Goal: Task Accomplishment & Management: Complete application form

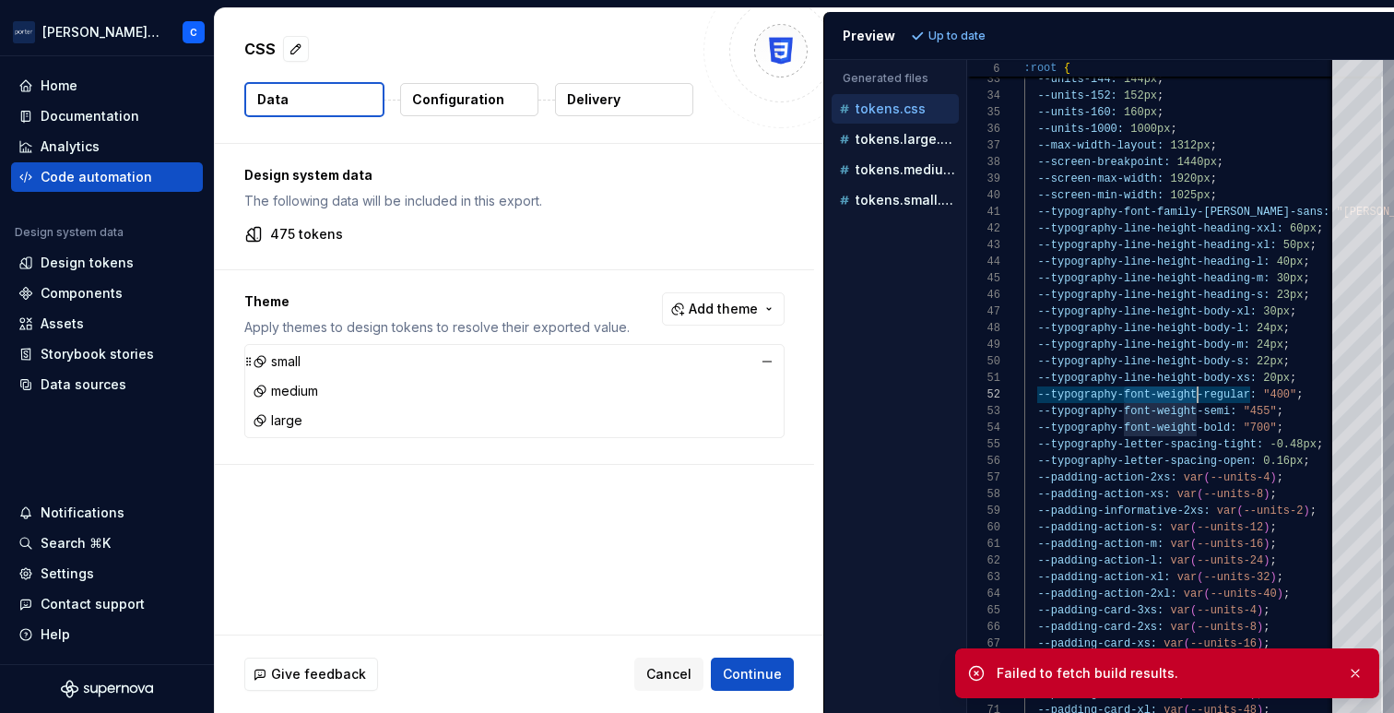
scroll to position [17, 173]
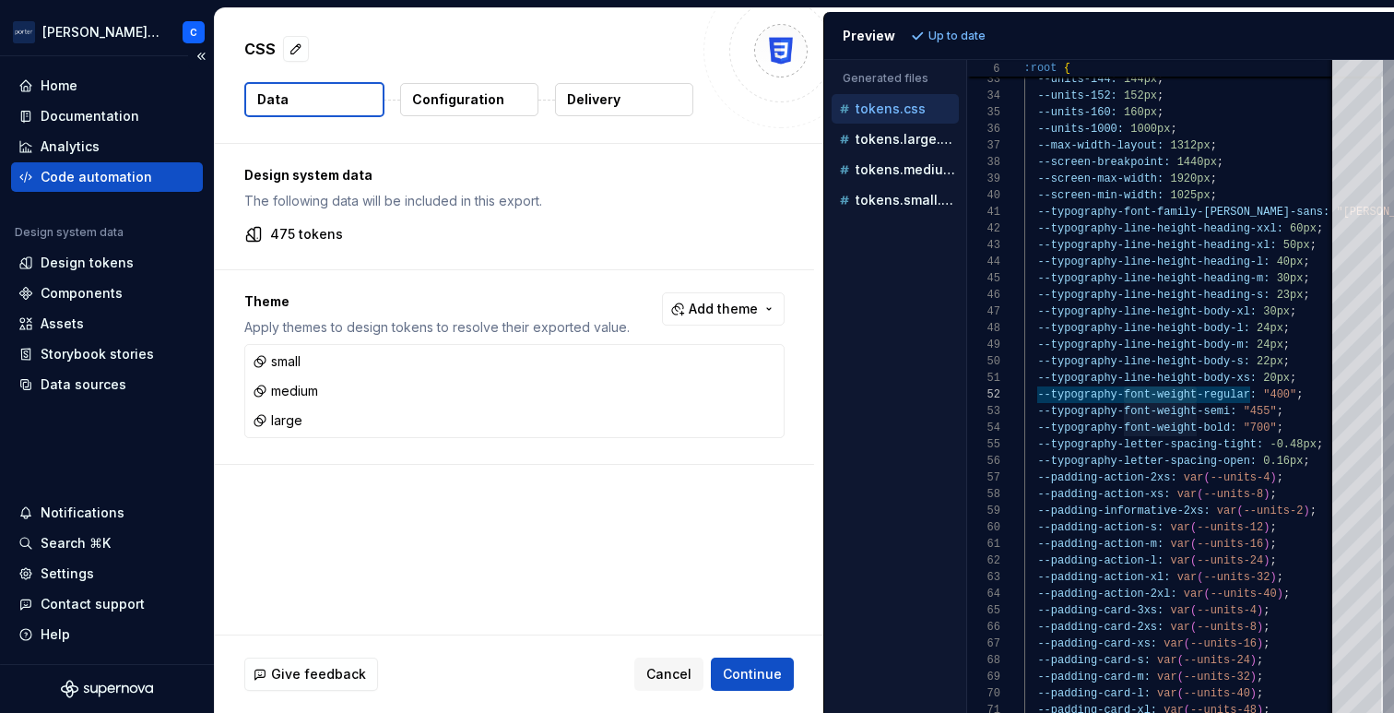
click at [104, 169] on div "Code automation" at bounding box center [97, 177] width 112 height 18
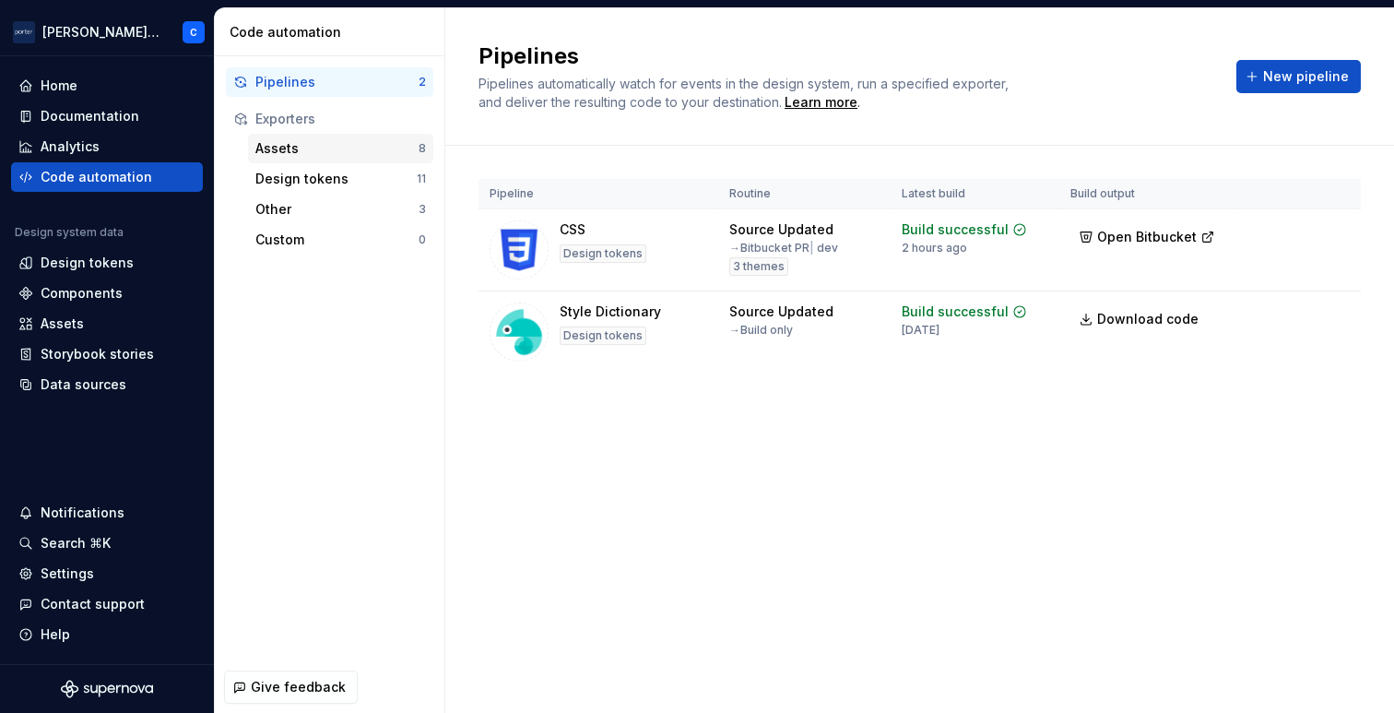
click at [289, 146] on div "Assets" at bounding box center [336, 148] width 163 height 18
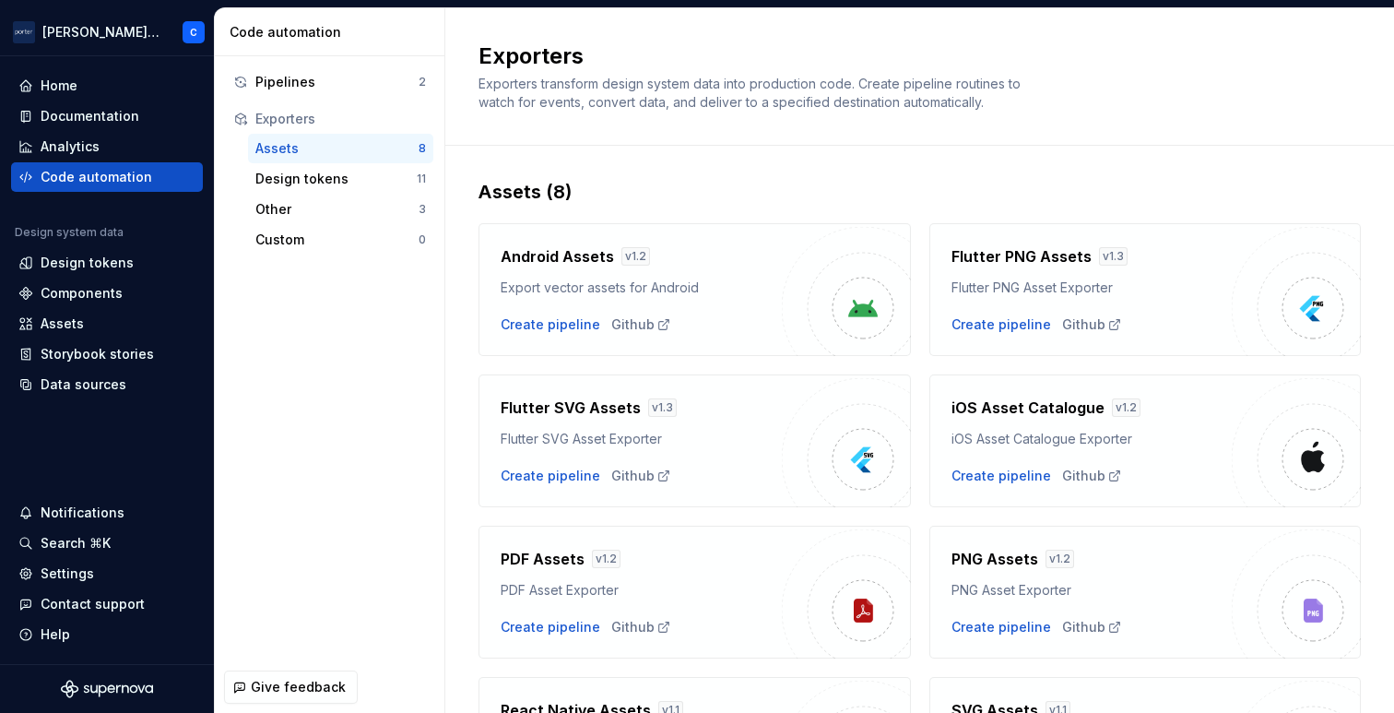
scroll to position [167, 0]
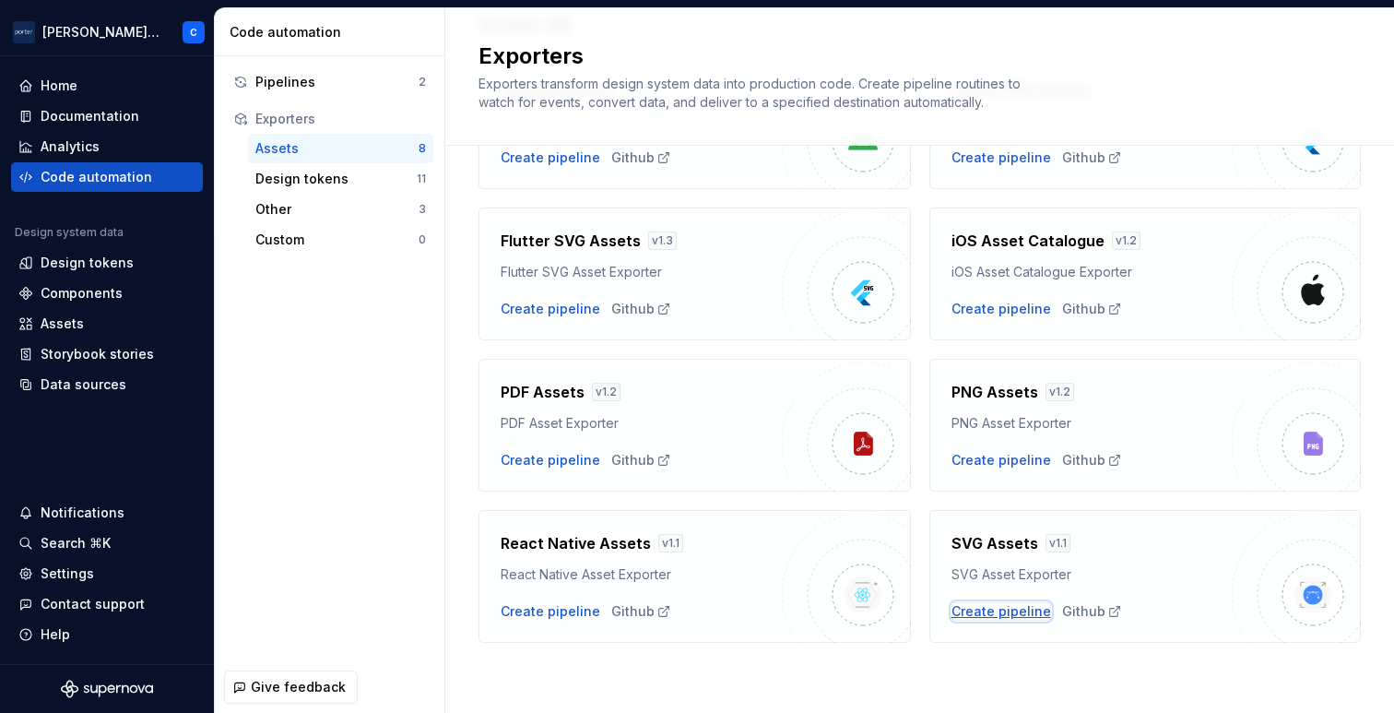
click at [1021, 604] on div "Create pipeline" at bounding box center [1002, 611] width 100 height 18
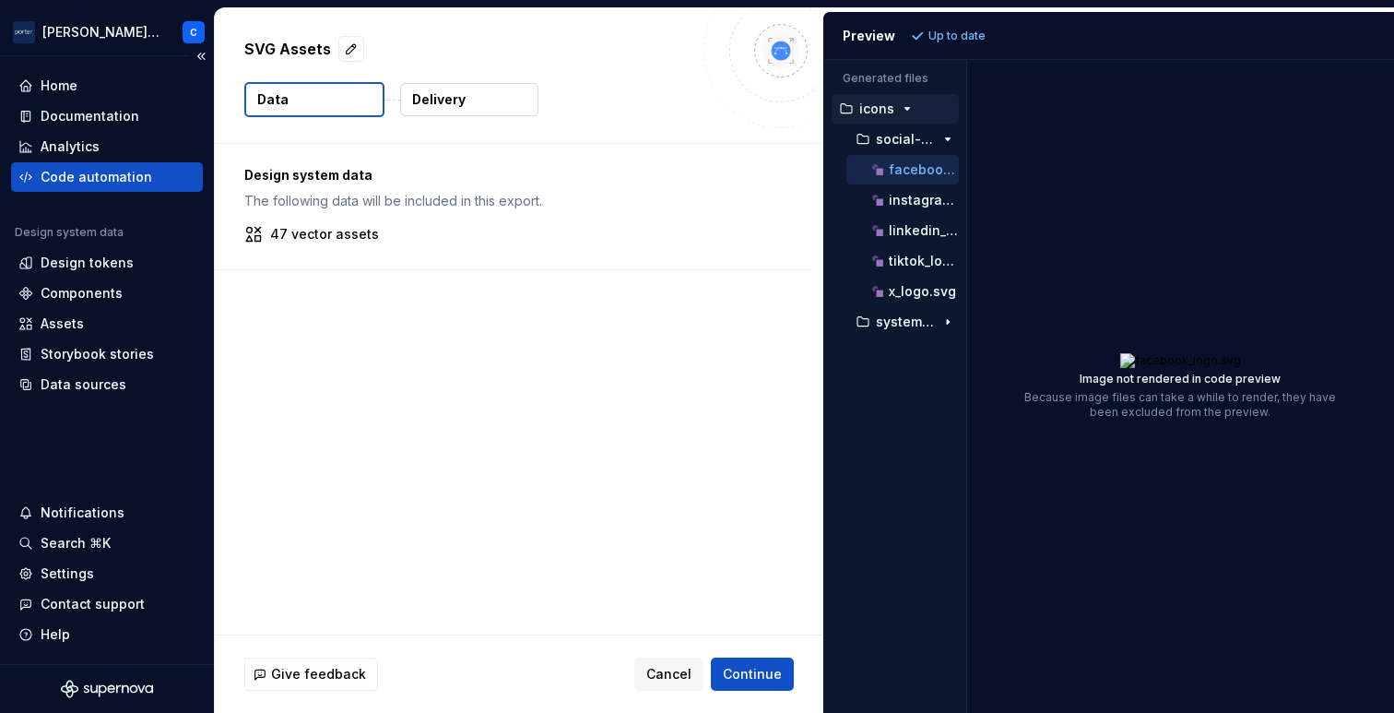
click at [83, 179] on div "Code automation" at bounding box center [97, 177] width 112 height 18
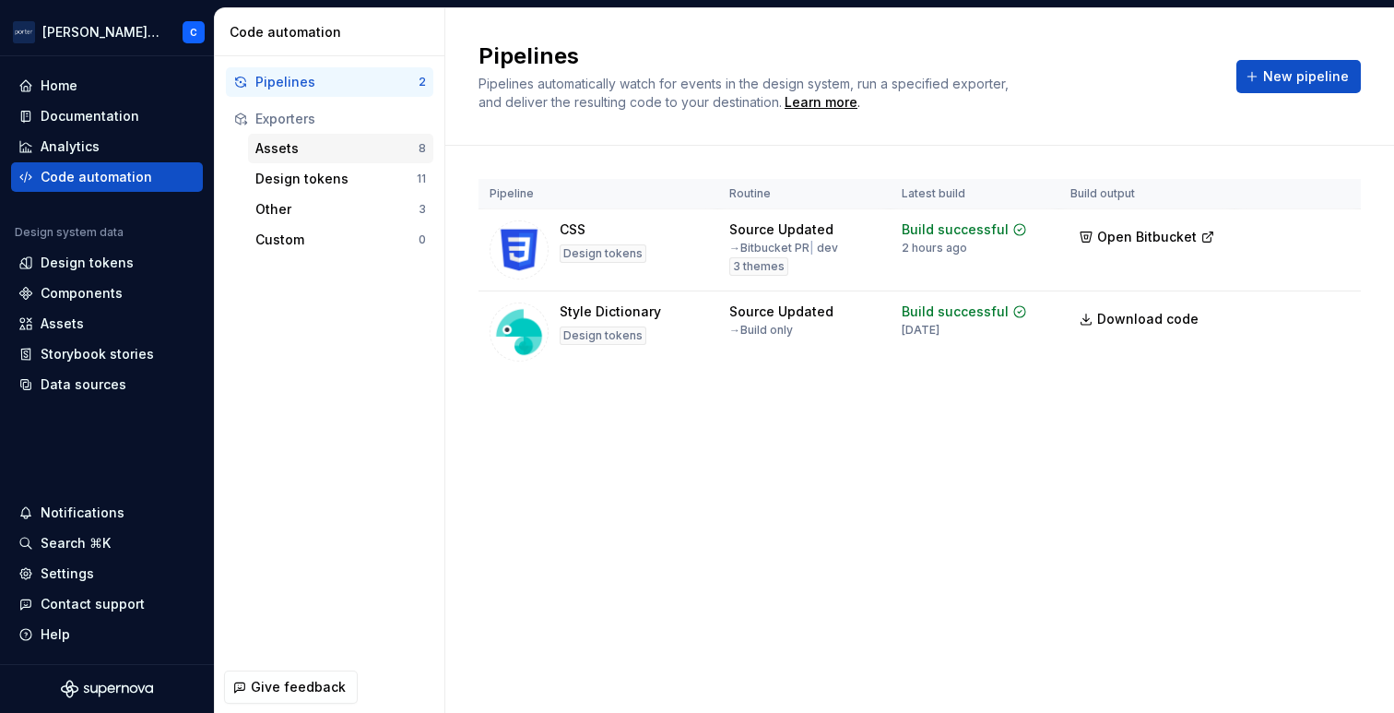
click at [364, 153] on div "Assets" at bounding box center [336, 148] width 163 height 18
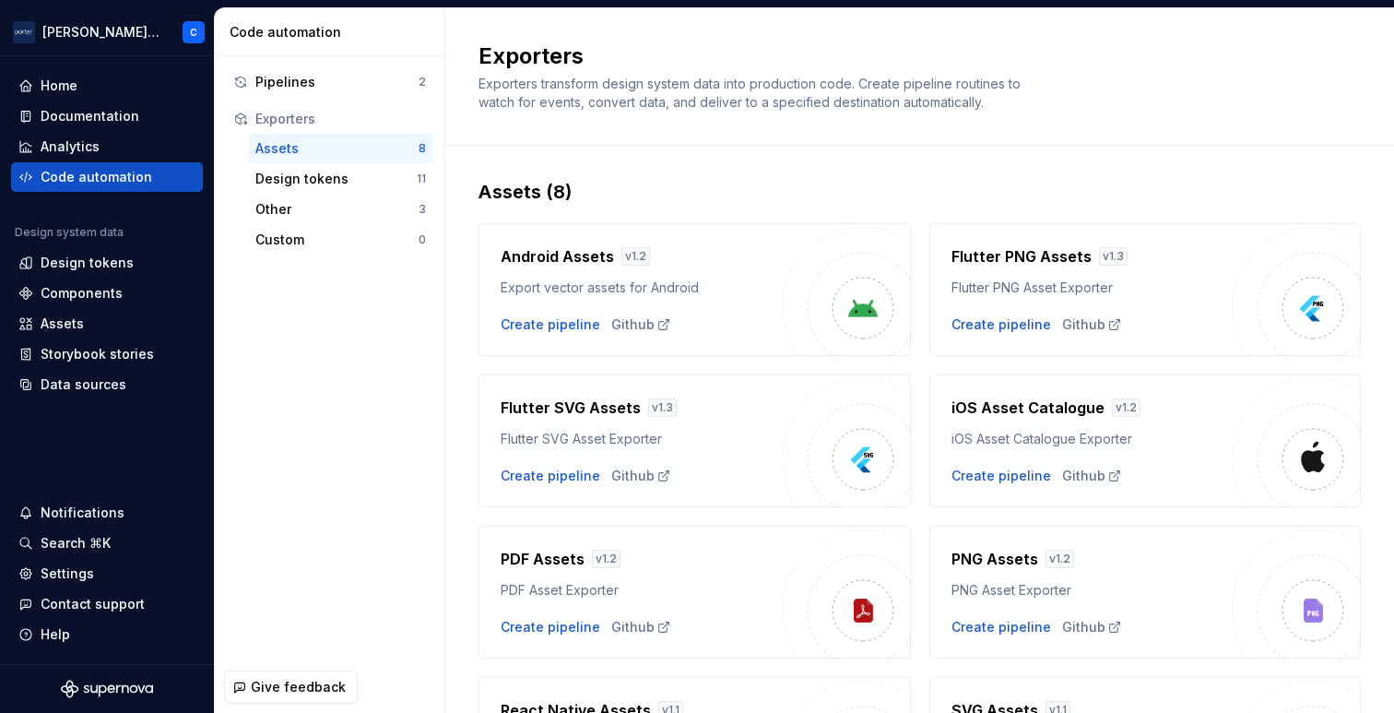
scroll to position [167, 0]
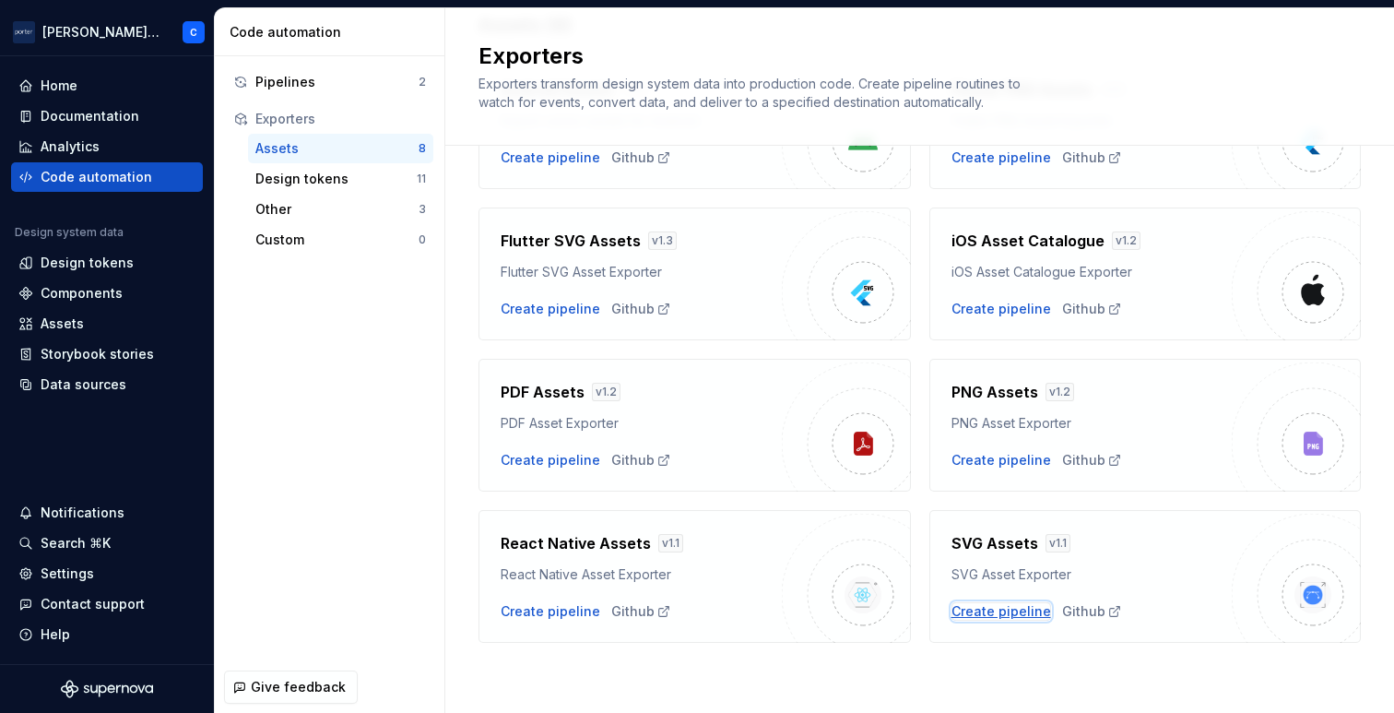
click at [1003, 617] on div "Create pipeline" at bounding box center [1002, 611] width 100 height 18
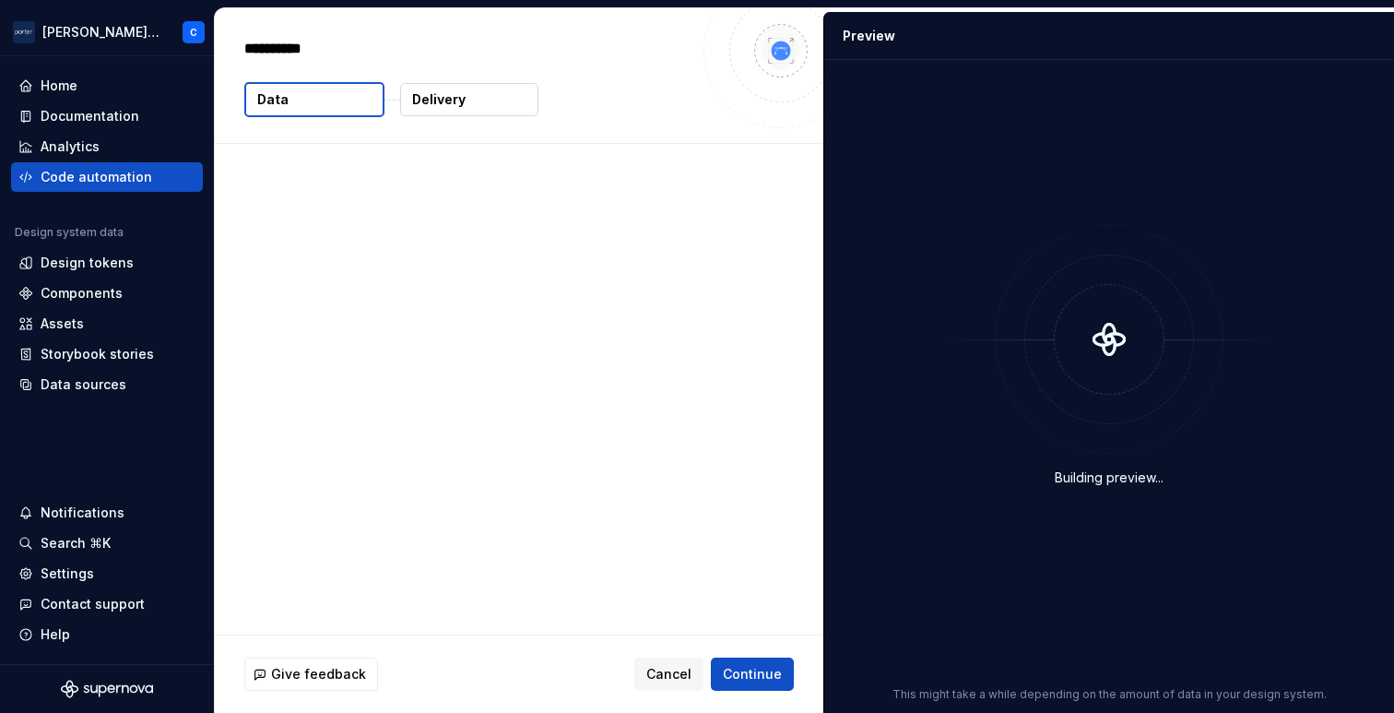
type textarea "*"
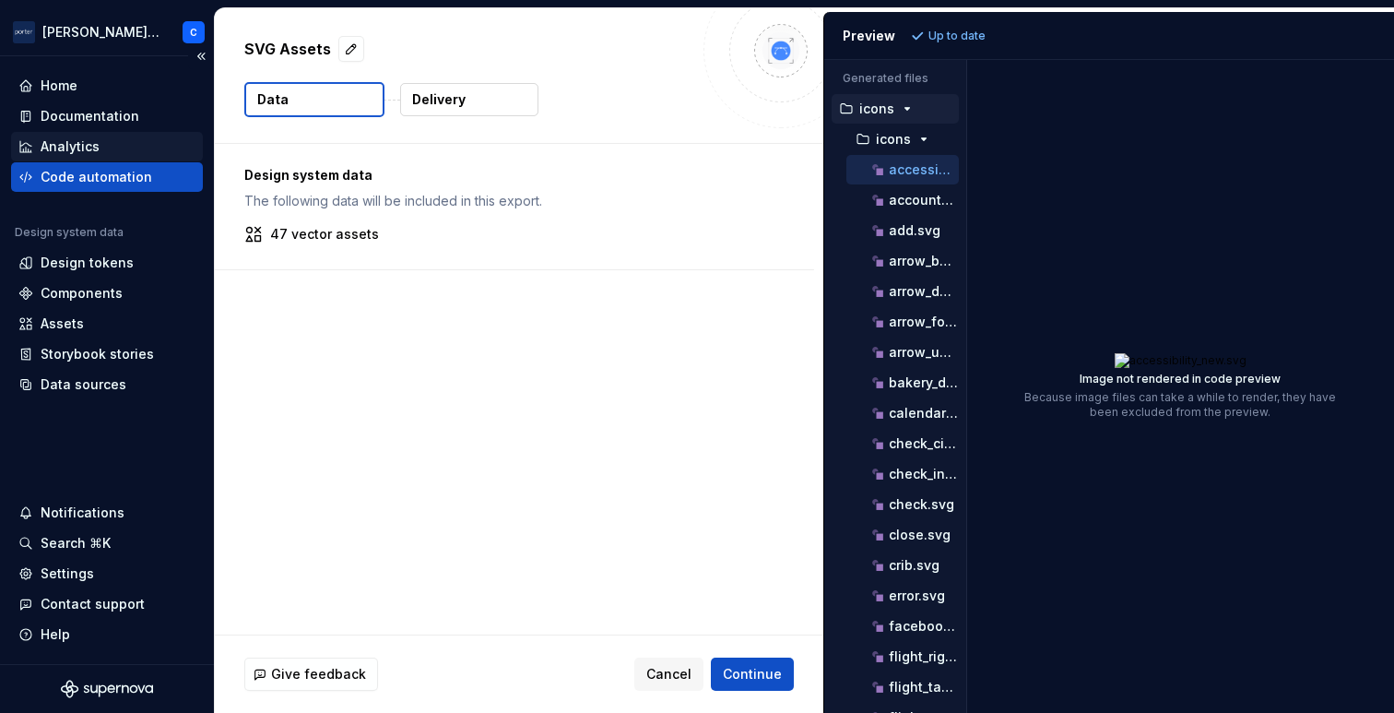
click at [78, 143] on div "Analytics" at bounding box center [70, 146] width 59 height 18
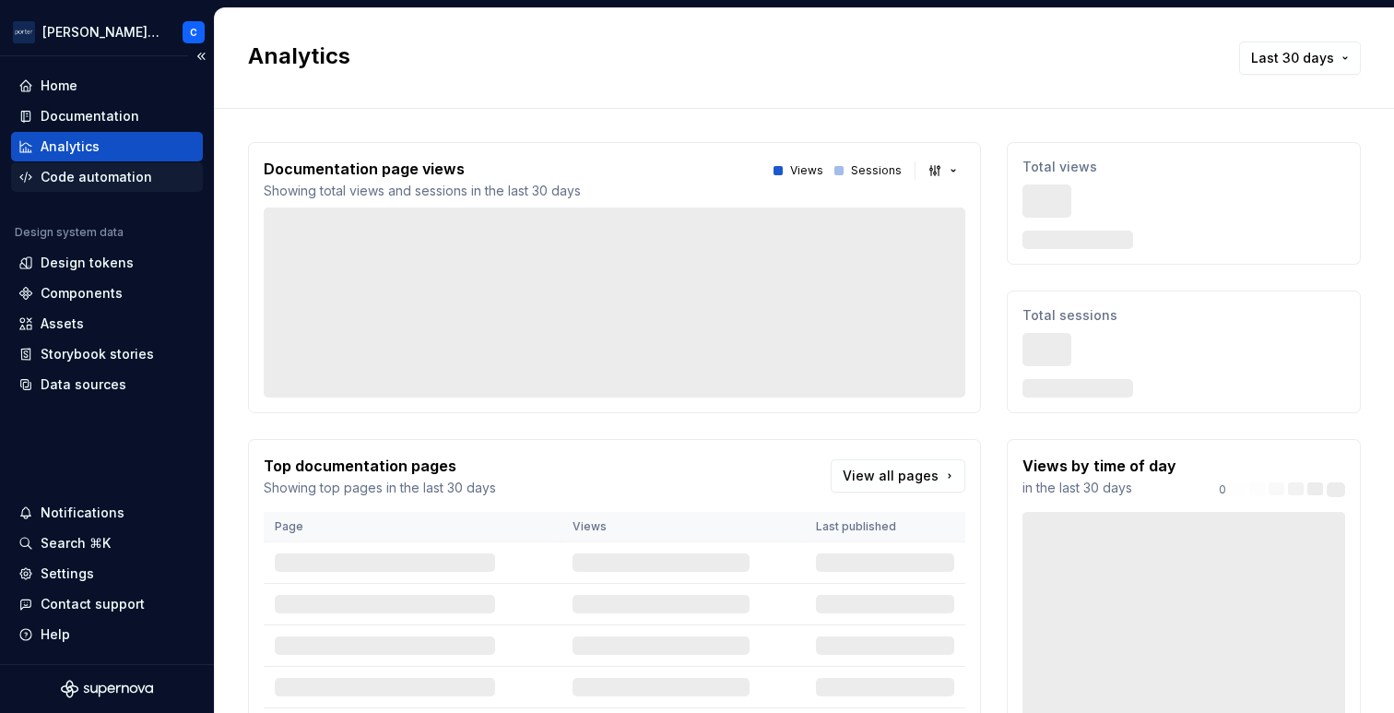
click at [77, 172] on div "Code automation" at bounding box center [97, 177] width 112 height 18
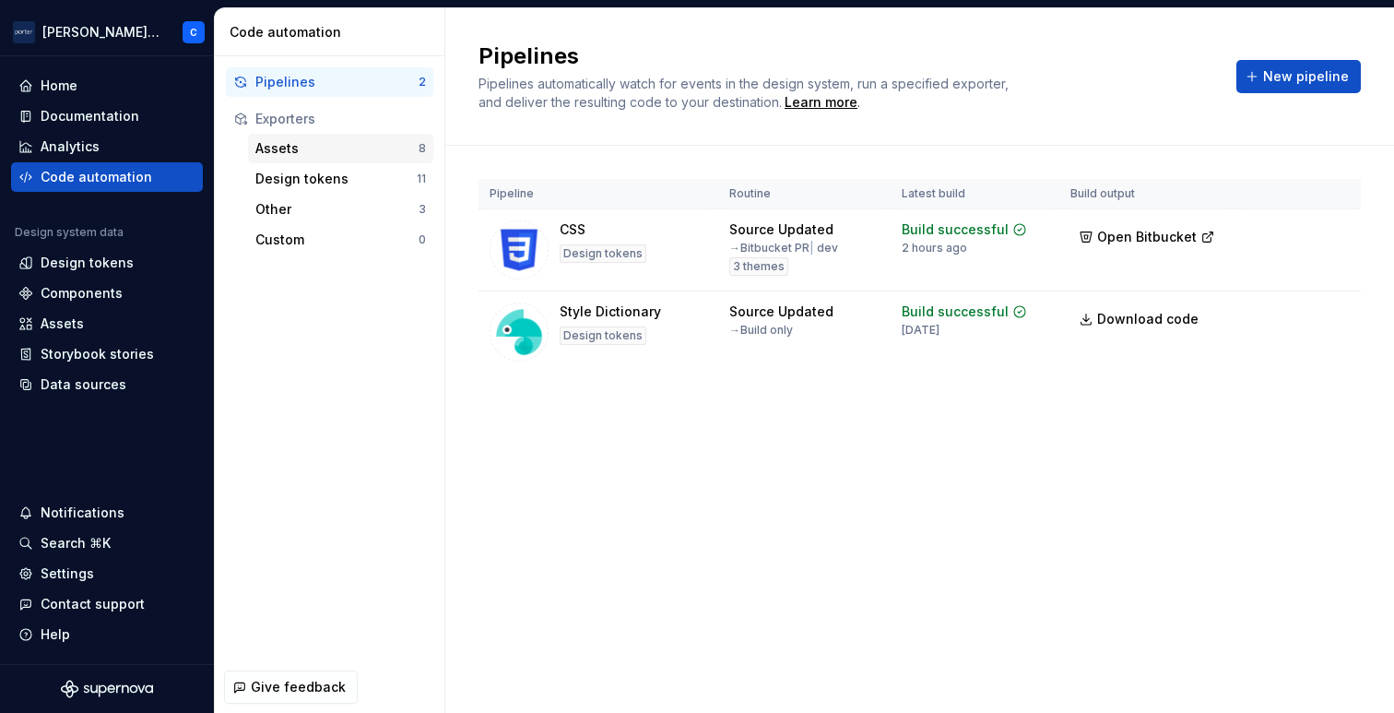
click at [305, 139] on div "Assets" at bounding box center [336, 148] width 163 height 18
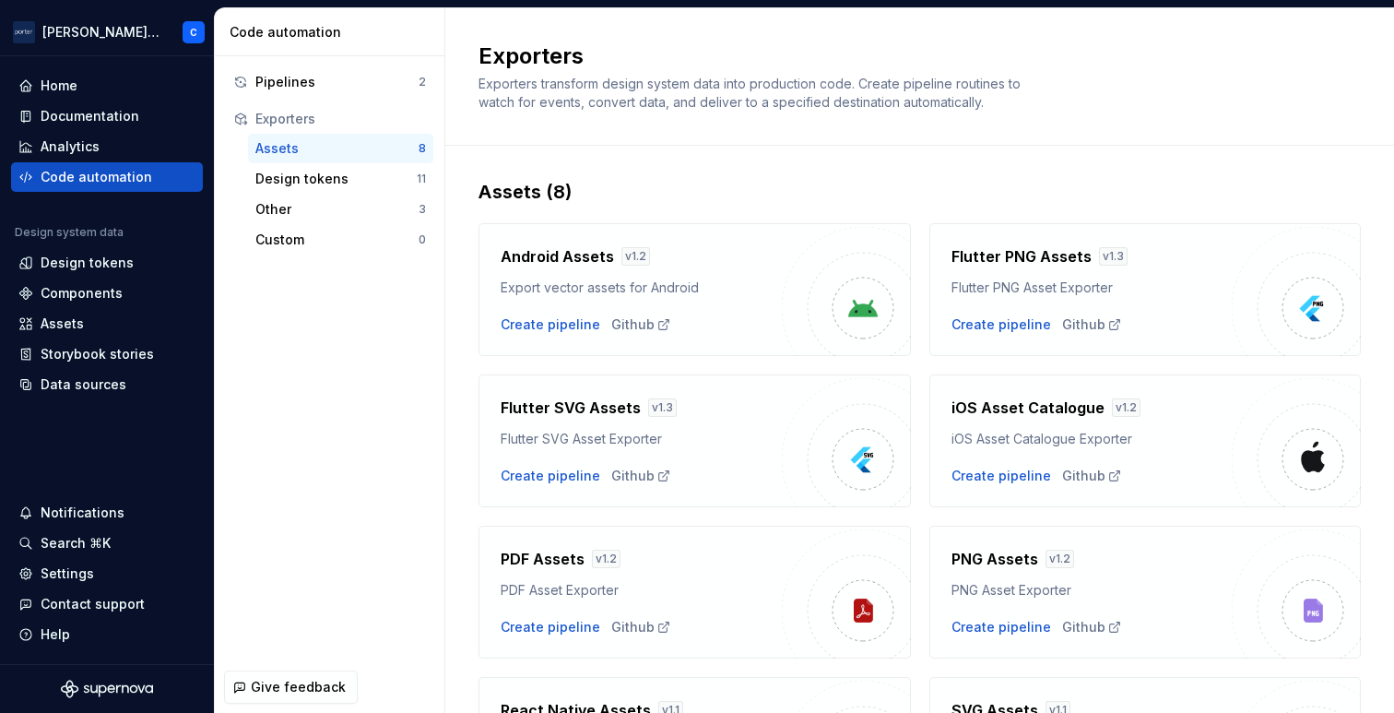
scroll to position [167, 0]
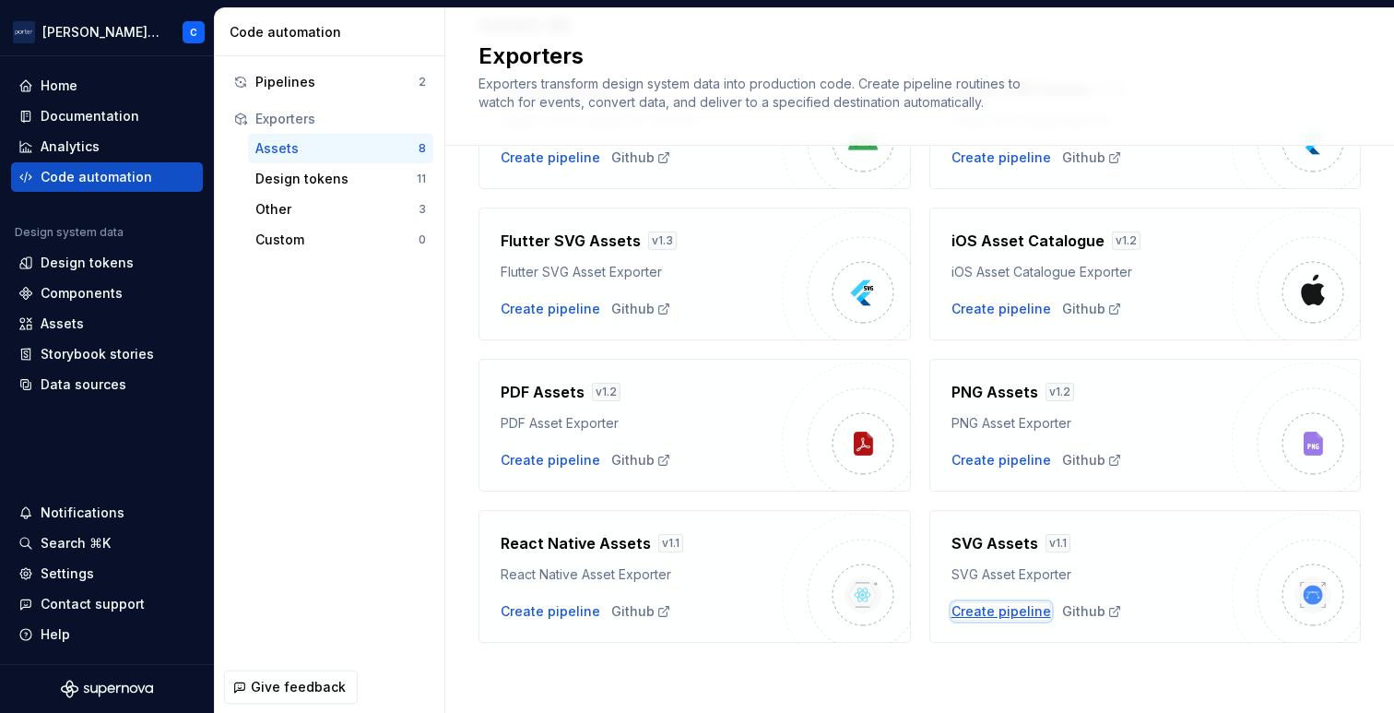
click at [987, 603] on div "Create pipeline" at bounding box center [1002, 611] width 100 height 18
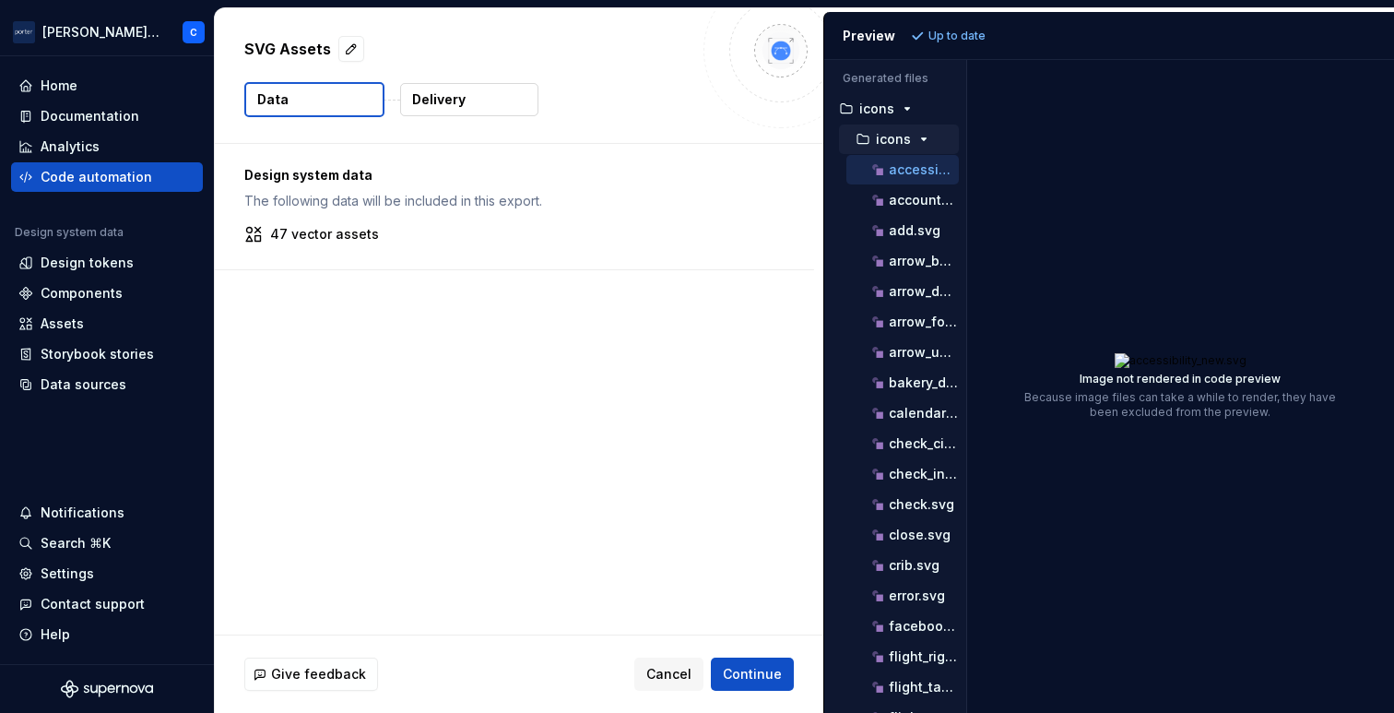
click at [927, 132] on icon "button" at bounding box center [924, 139] width 15 height 15
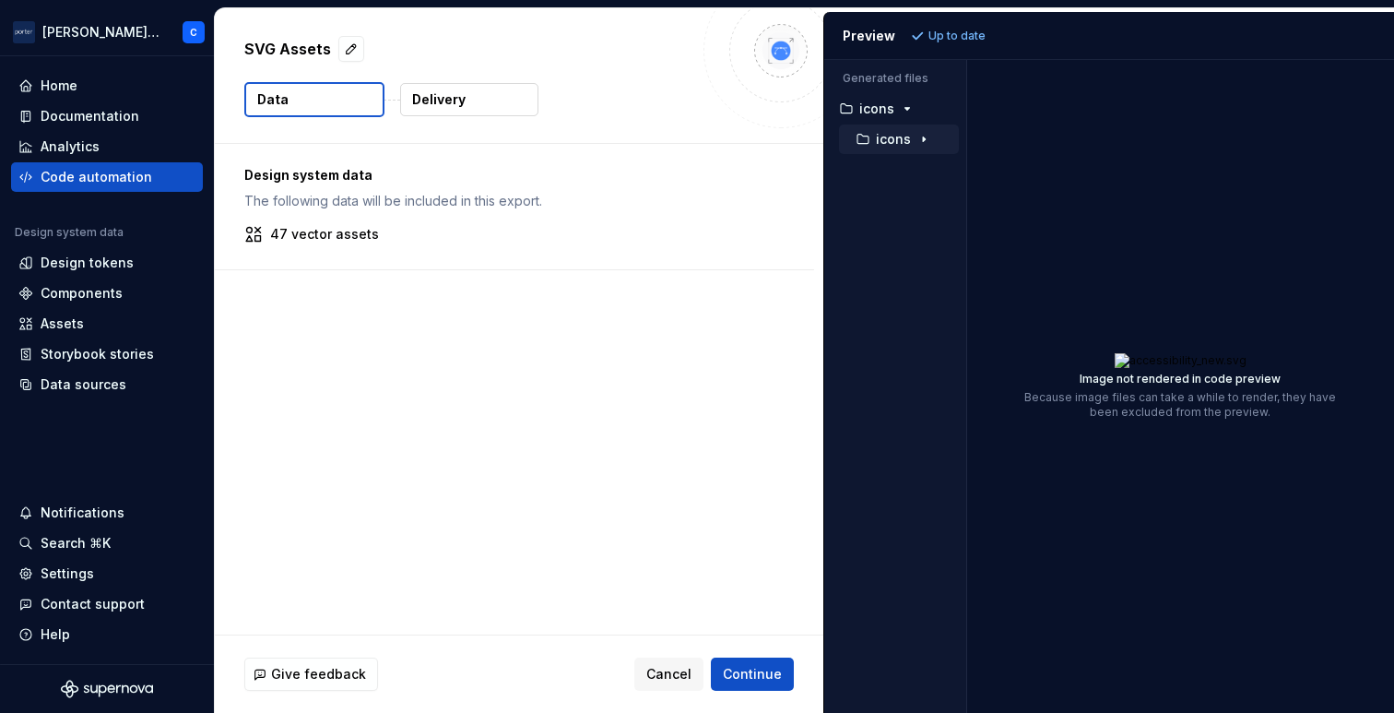
click at [927, 132] on icon "button" at bounding box center [924, 139] width 15 height 15
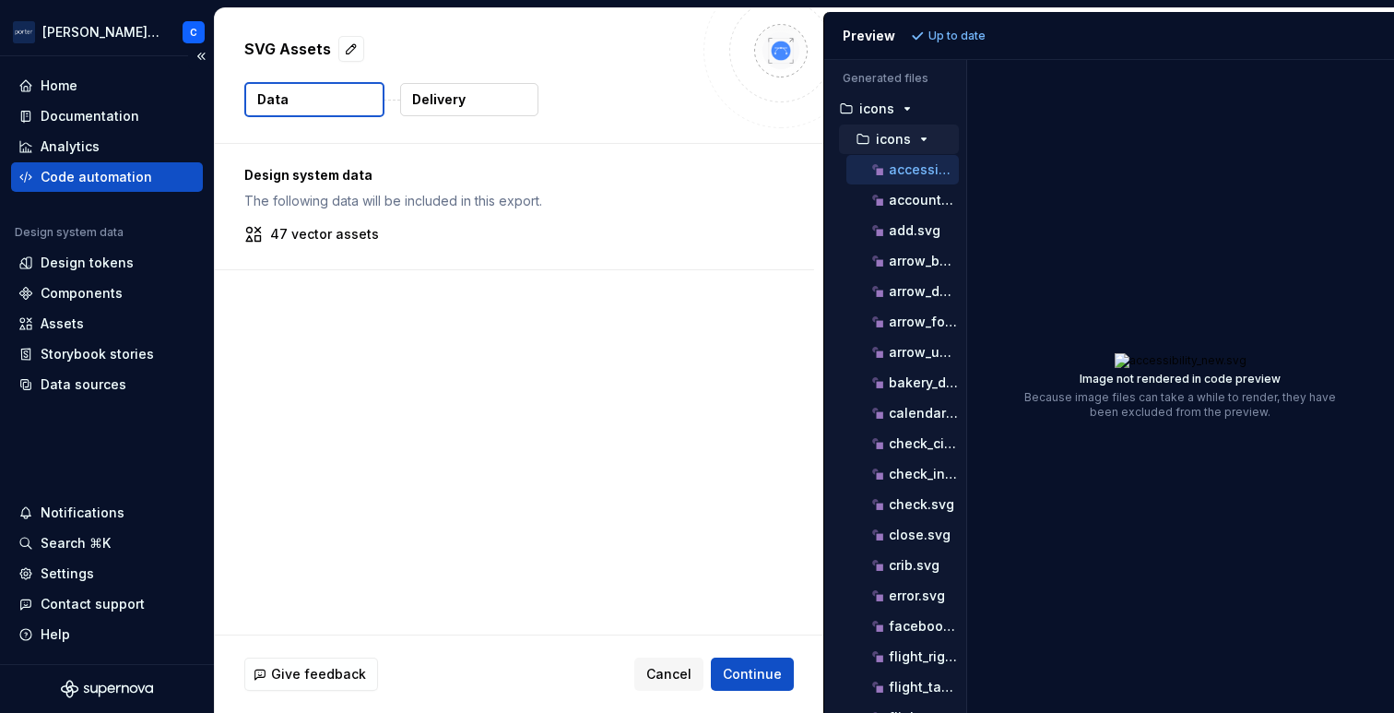
click at [74, 170] on div "Code automation" at bounding box center [97, 177] width 112 height 18
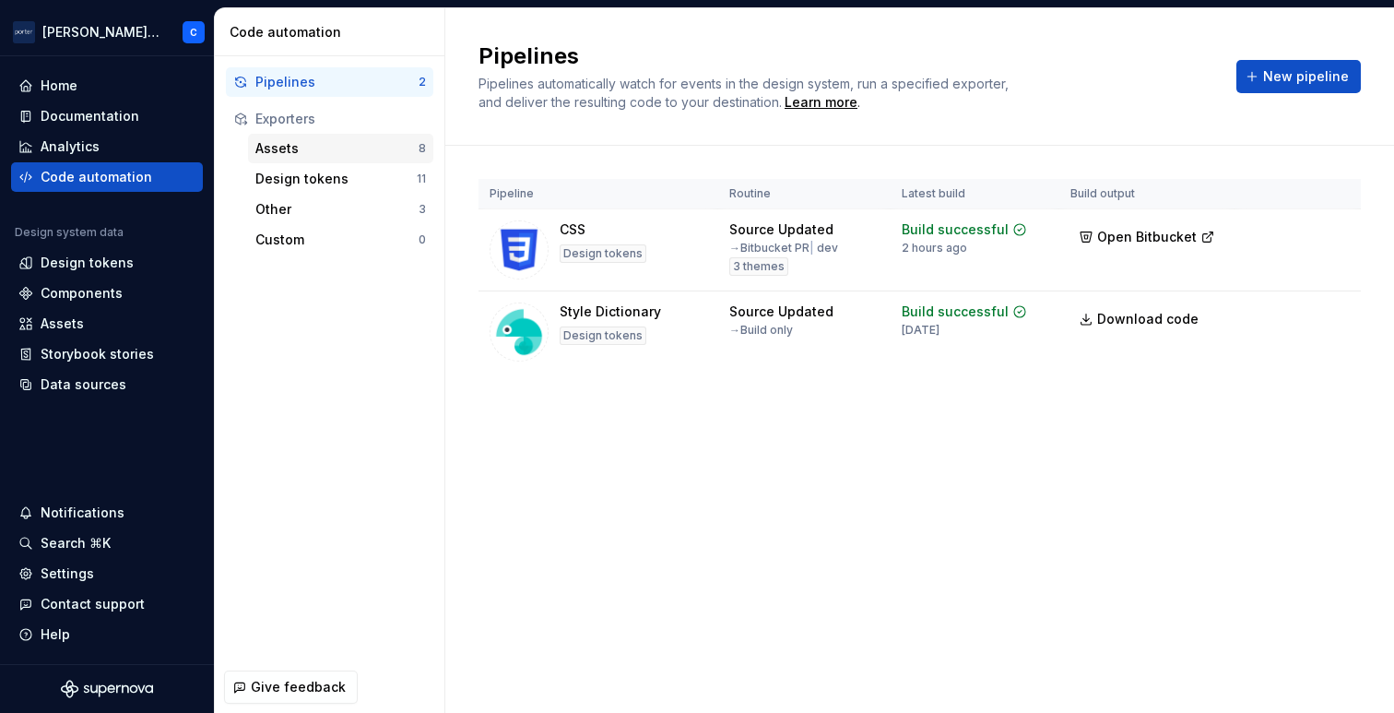
click at [301, 152] on div "Assets" at bounding box center [336, 148] width 163 height 18
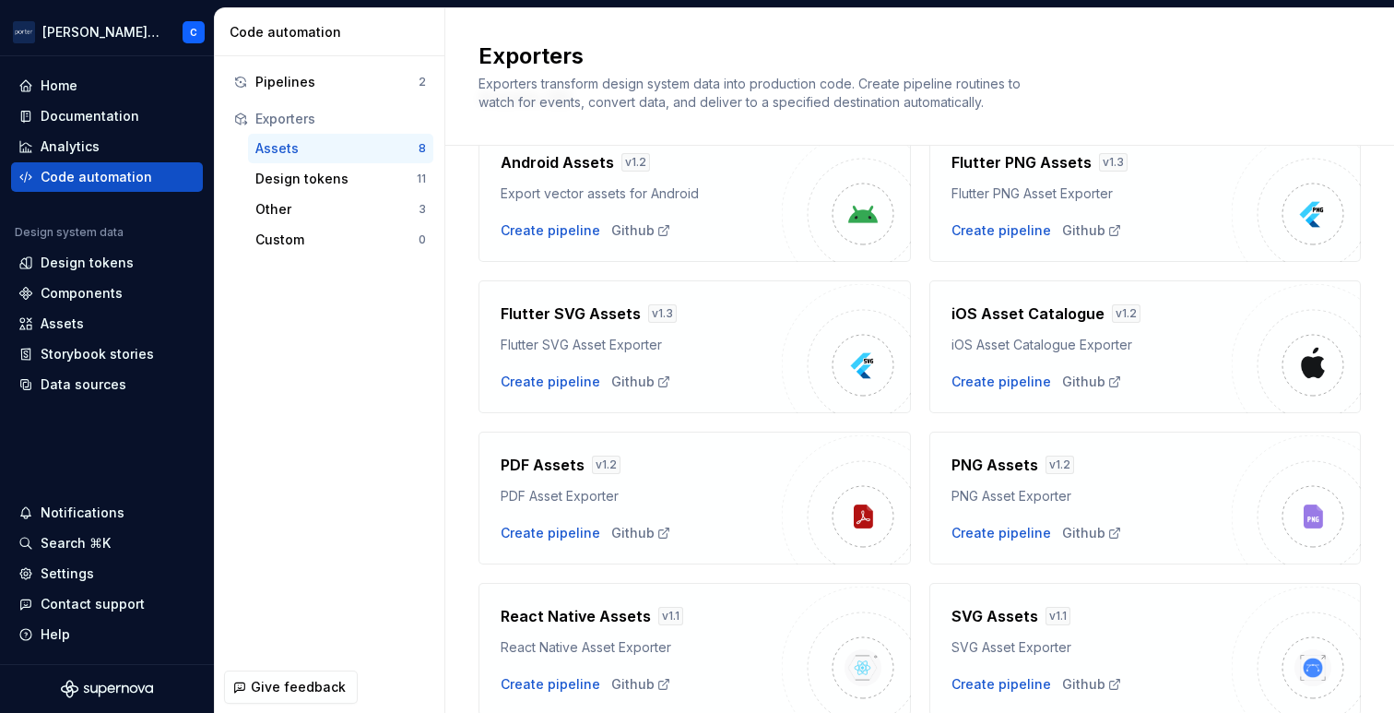
scroll to position [167, 0]
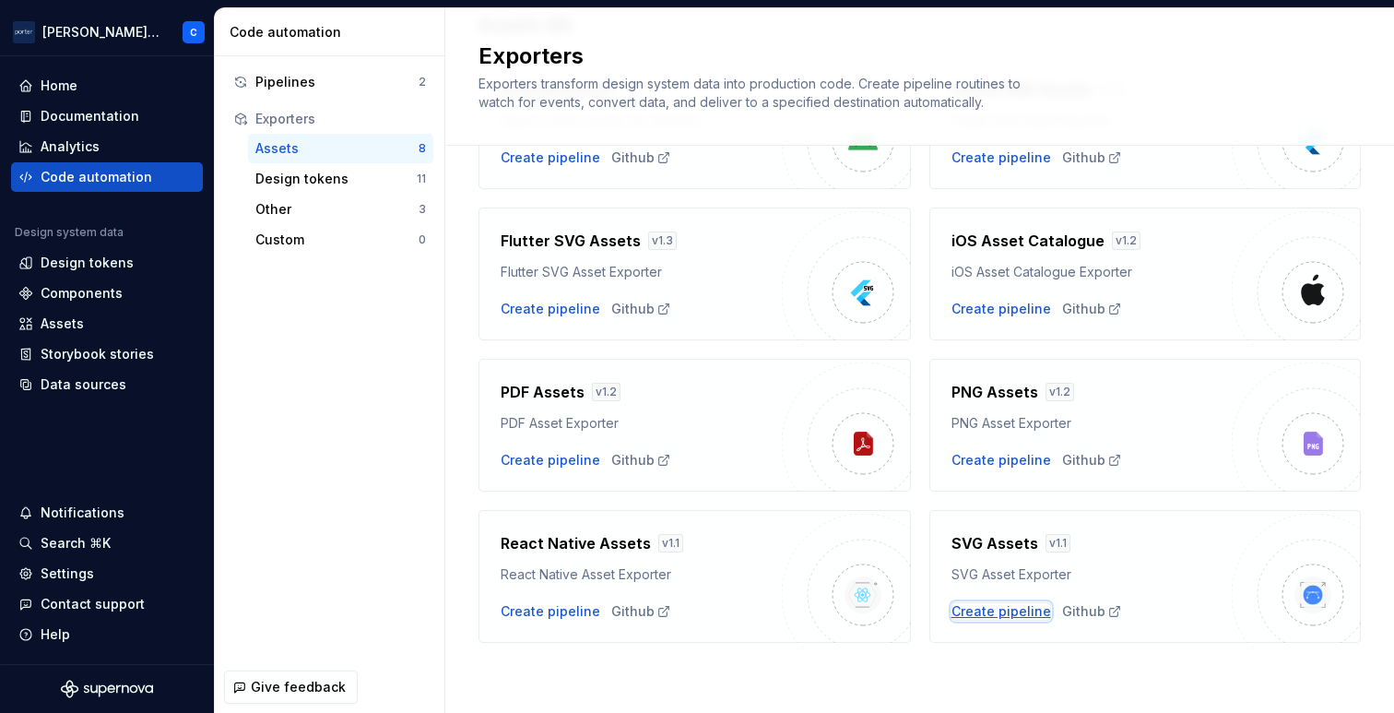
click at [982, 619] on div "Create pipeline" at bounding box center [1002, 611] width 100 height 18
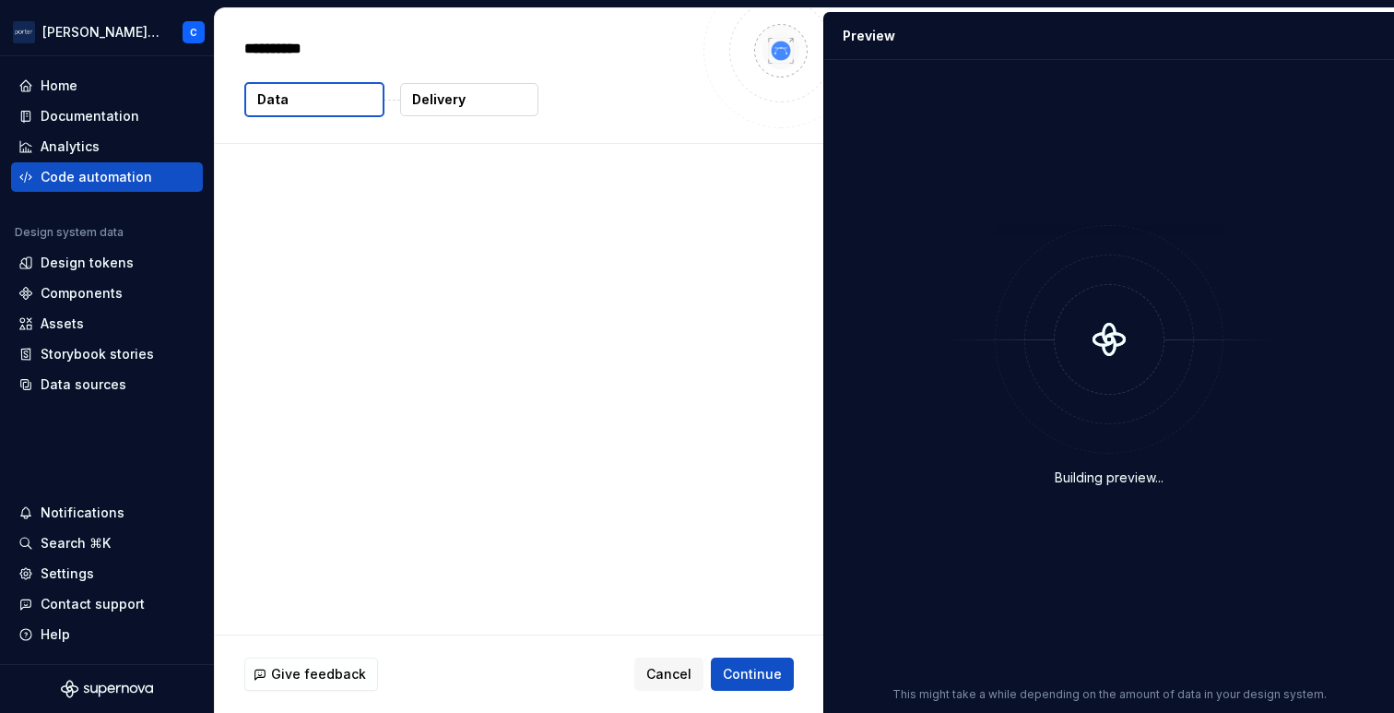
type textarea "*"
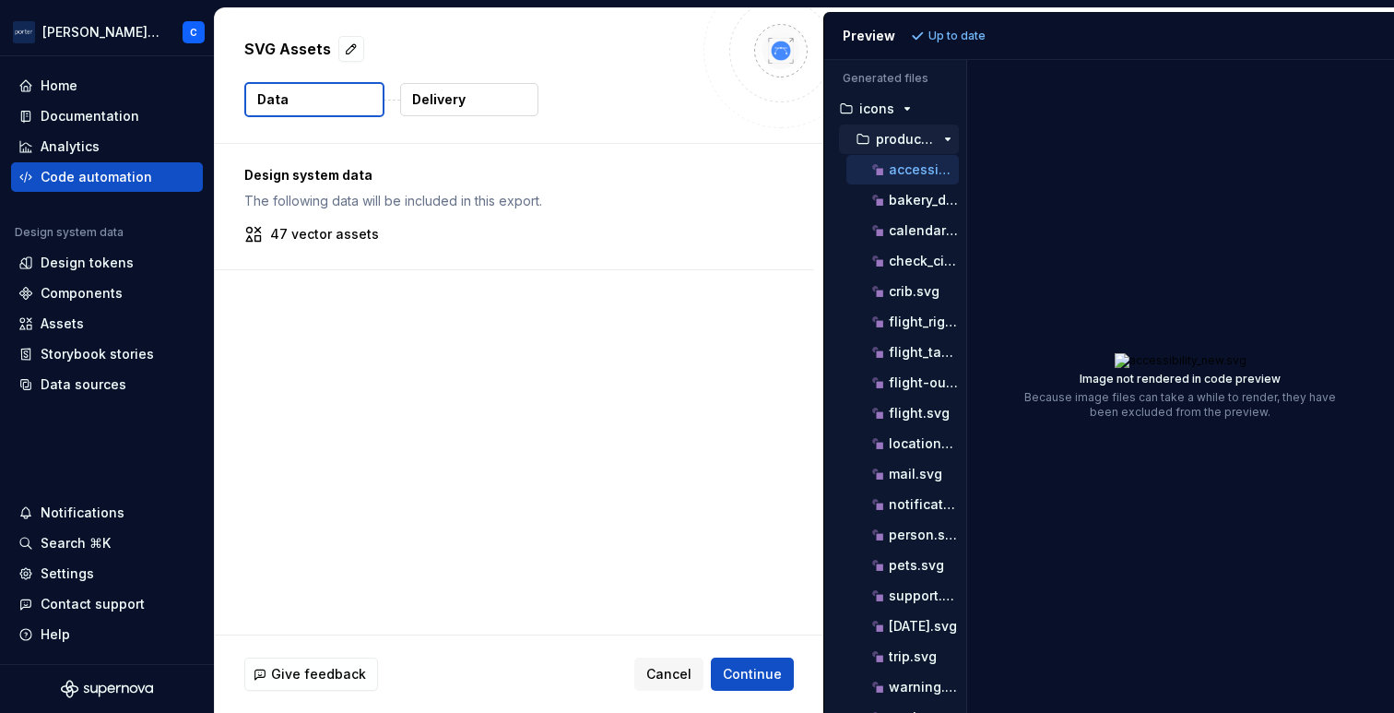
click at [941, 134] on icon "button" at bounding box center [948, 139] width 15 height 15
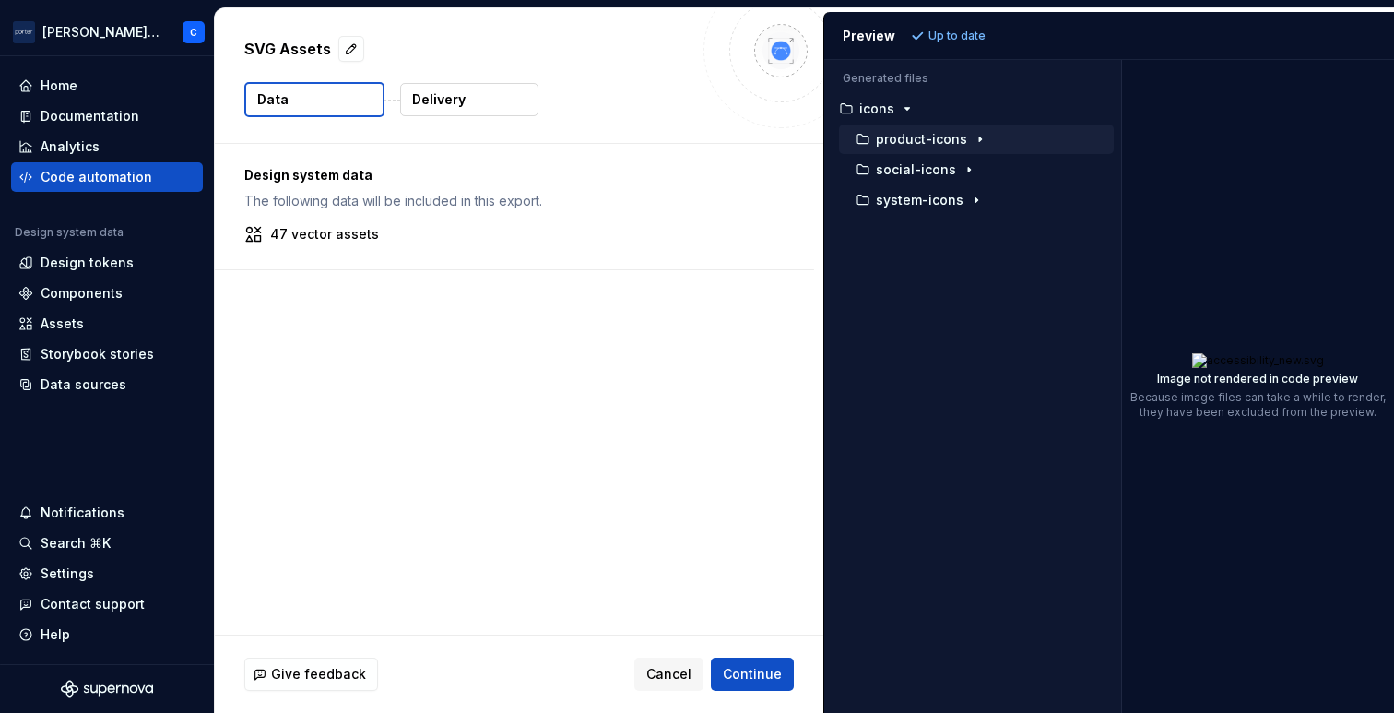
click at [1119, 226] on div "Generated files Accessibility guide for tree . Navigate the tree with the arrow…" at bounding box center [1109, 386] width 570 height 653
click at [750, 662] on button "Continue" at bounding box center [752, 674] width 83 height 33
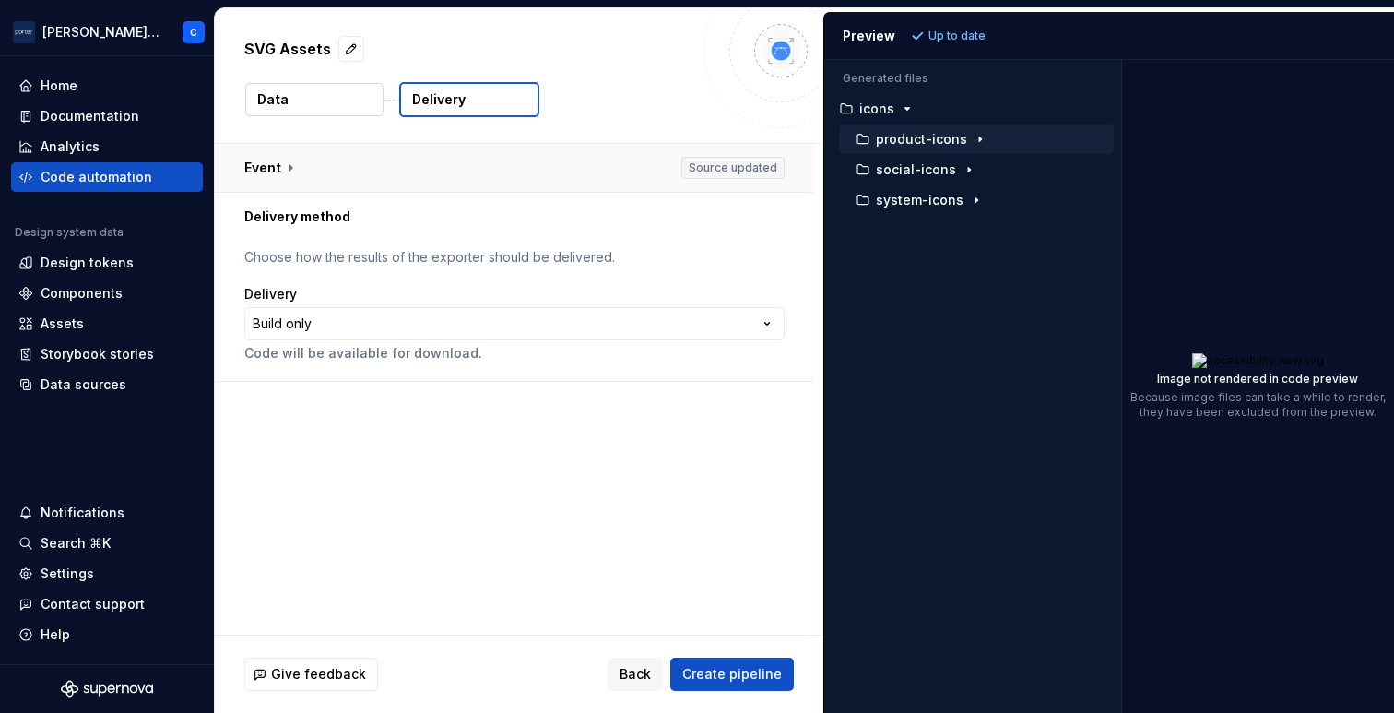
click at [286, 172] on button "button" at bounding box center [514, 168] width 599 height 48
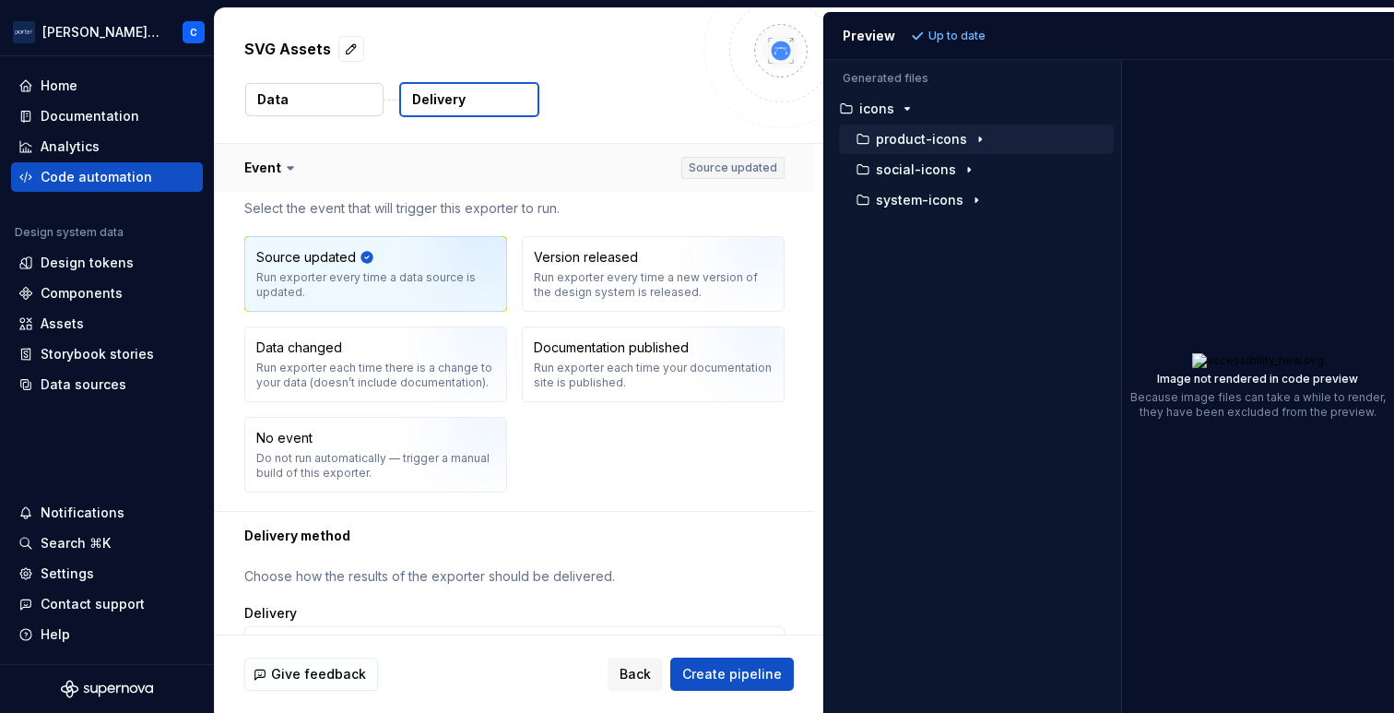
click at [286, 172] on icon at bounding box center [290, 168] width 18 height 18
click at [290, 167] on icon at bounding box center [291, 168] width 6 height 3
click at [274, 167] on button "button" at bounding box center [514, 168] width 599 height 48
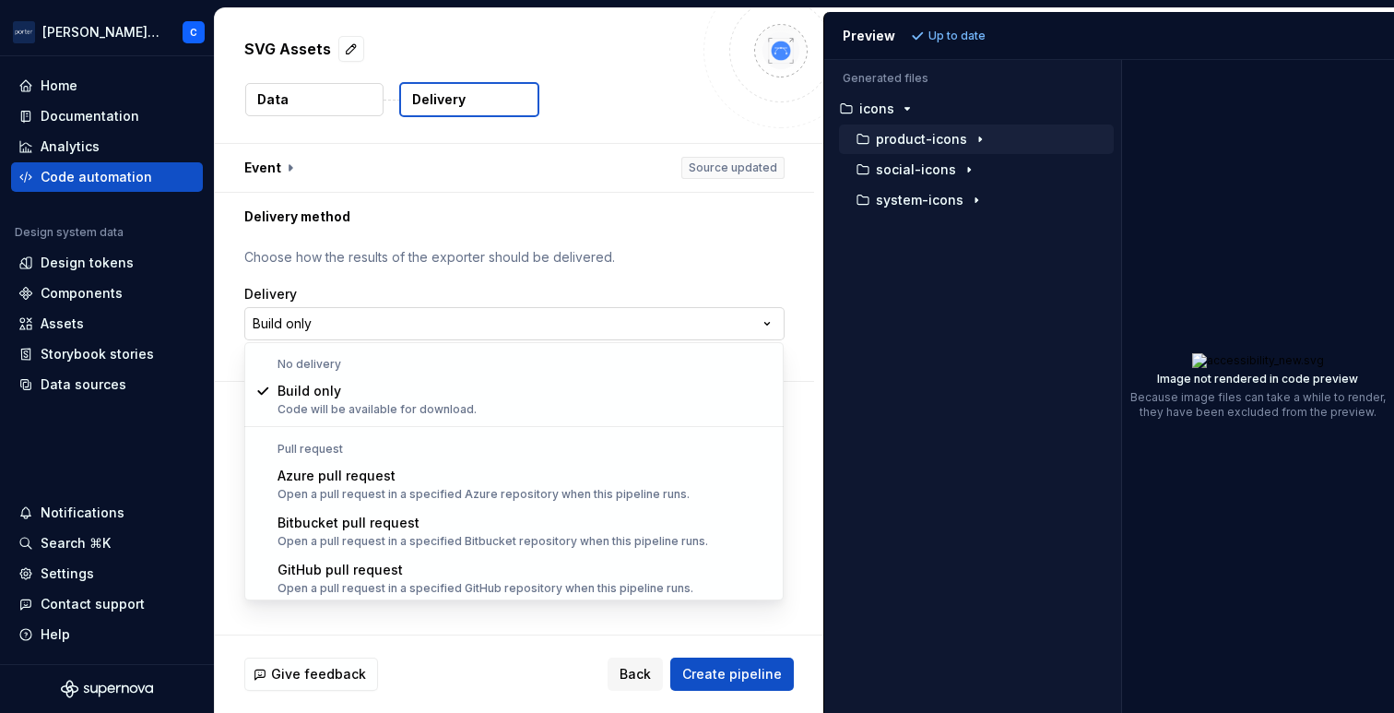
click at [485, 329] on html "**********" at bounding box center [697, 356] width 1394 height 713
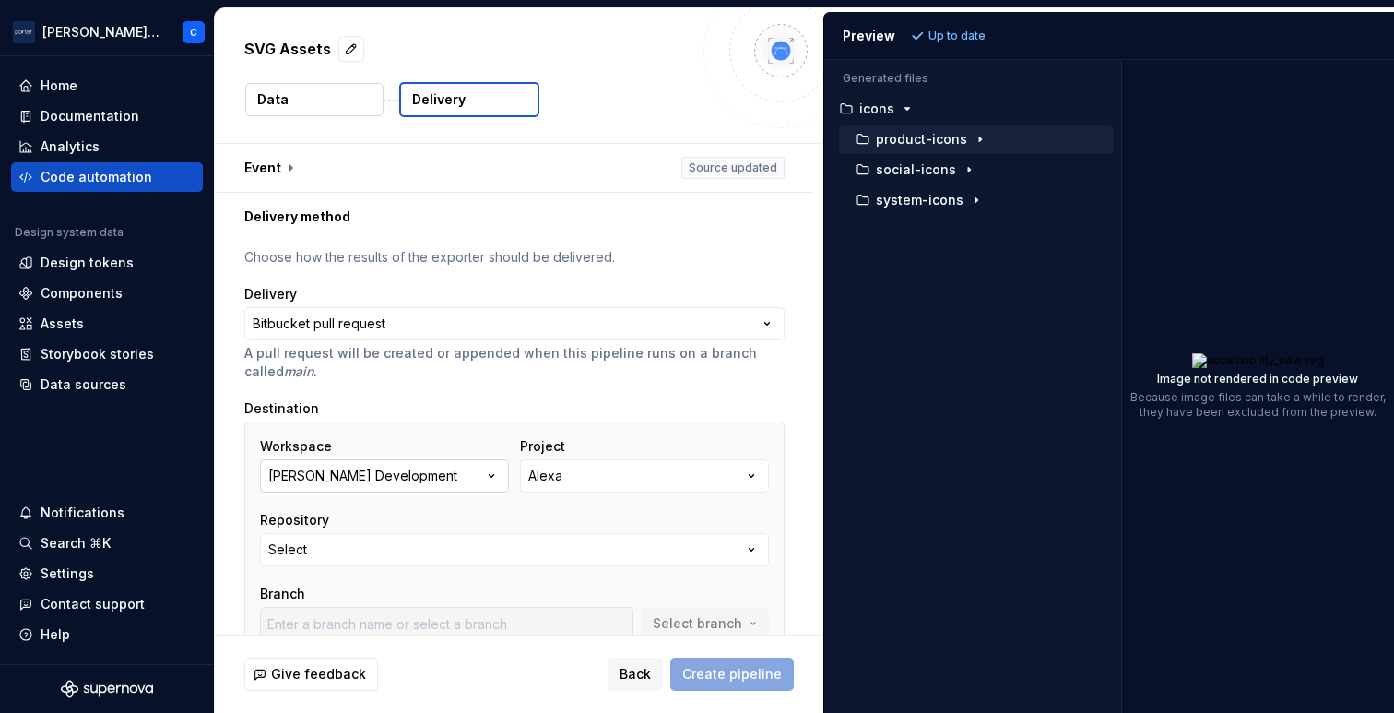
click at [446, 469] on button "Porter Development" at bounding box center [384, 475] width 249 height 33
click at [599, 478] on button "Alexa" at bounding box center [644, 475] width 249 height 33
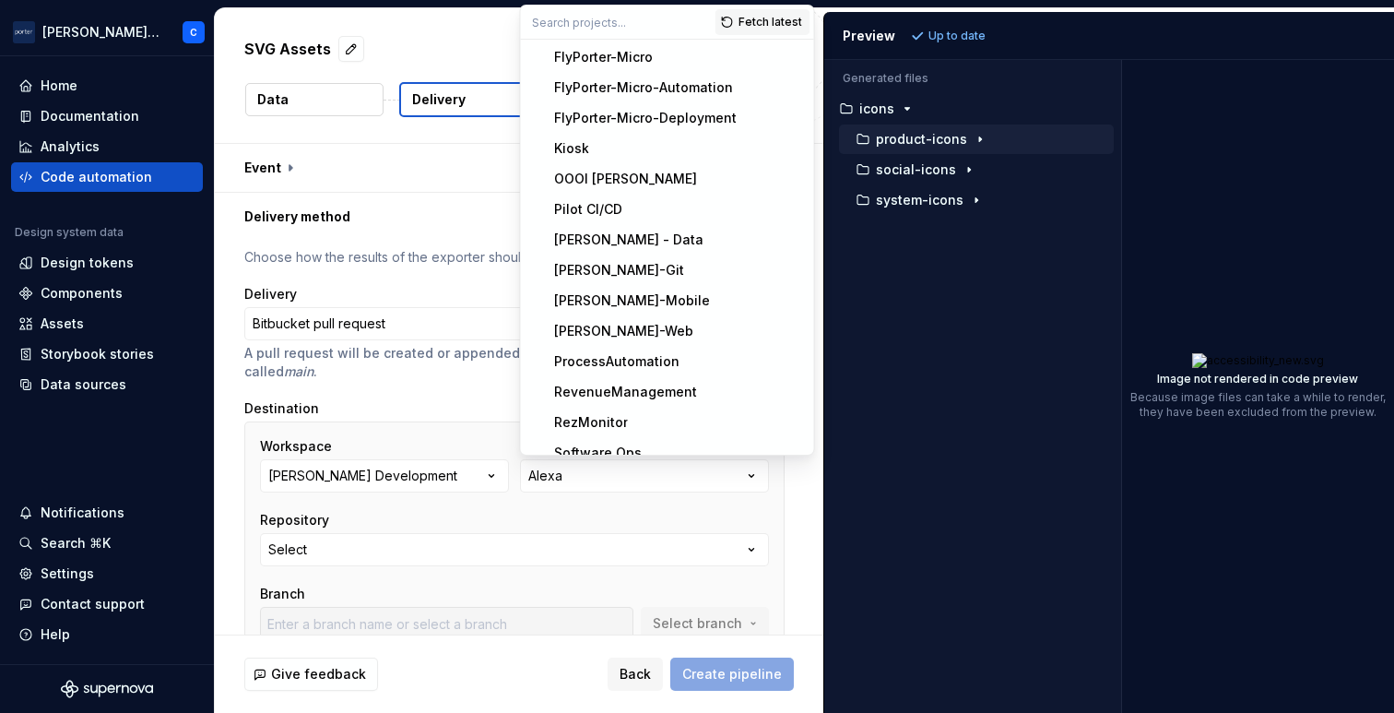
scroll to position [489, 0]
click at [597, 332] on div "Porter-Web" at bounding box center [623, 330] width 139 height 18
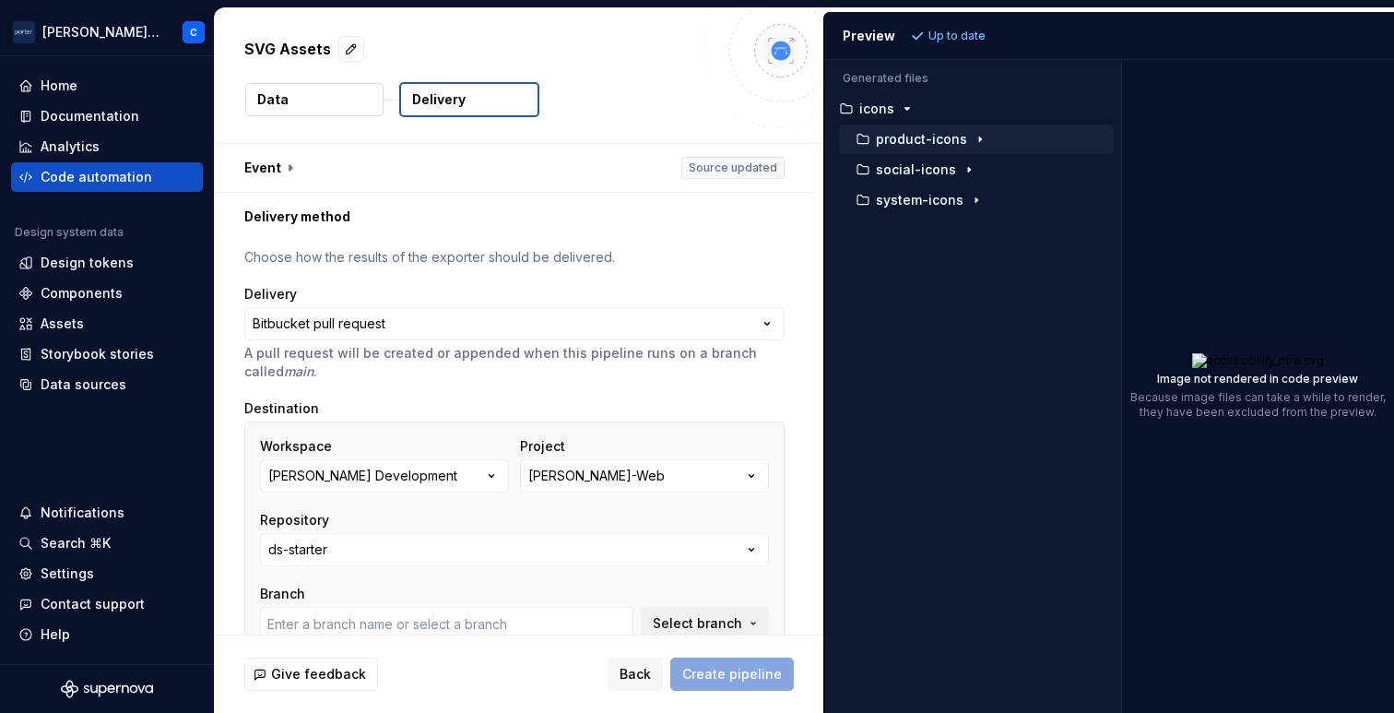
type input "junk"
